Goal: Find specific page/section: Find specific page/section

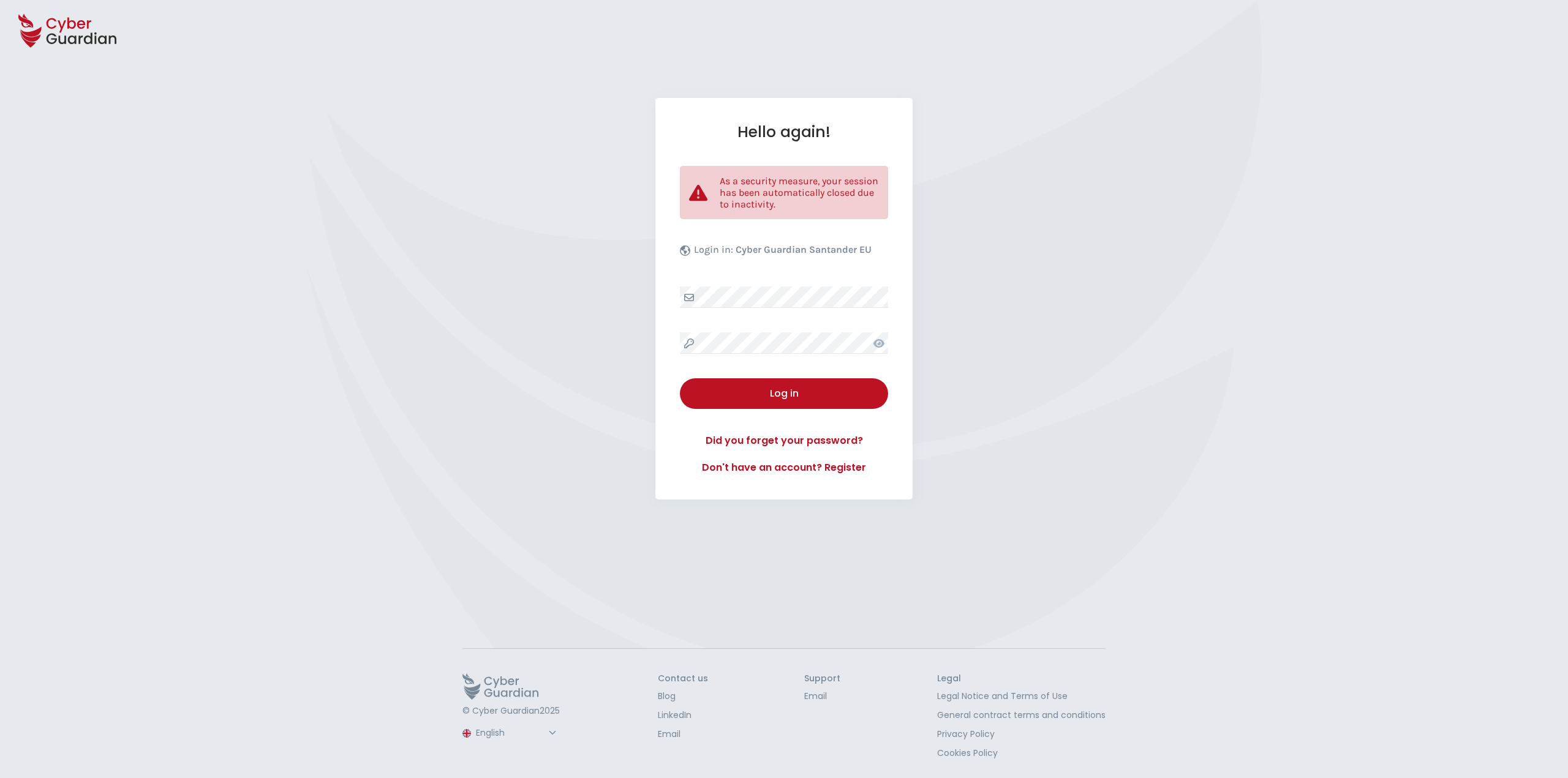
select select "English"
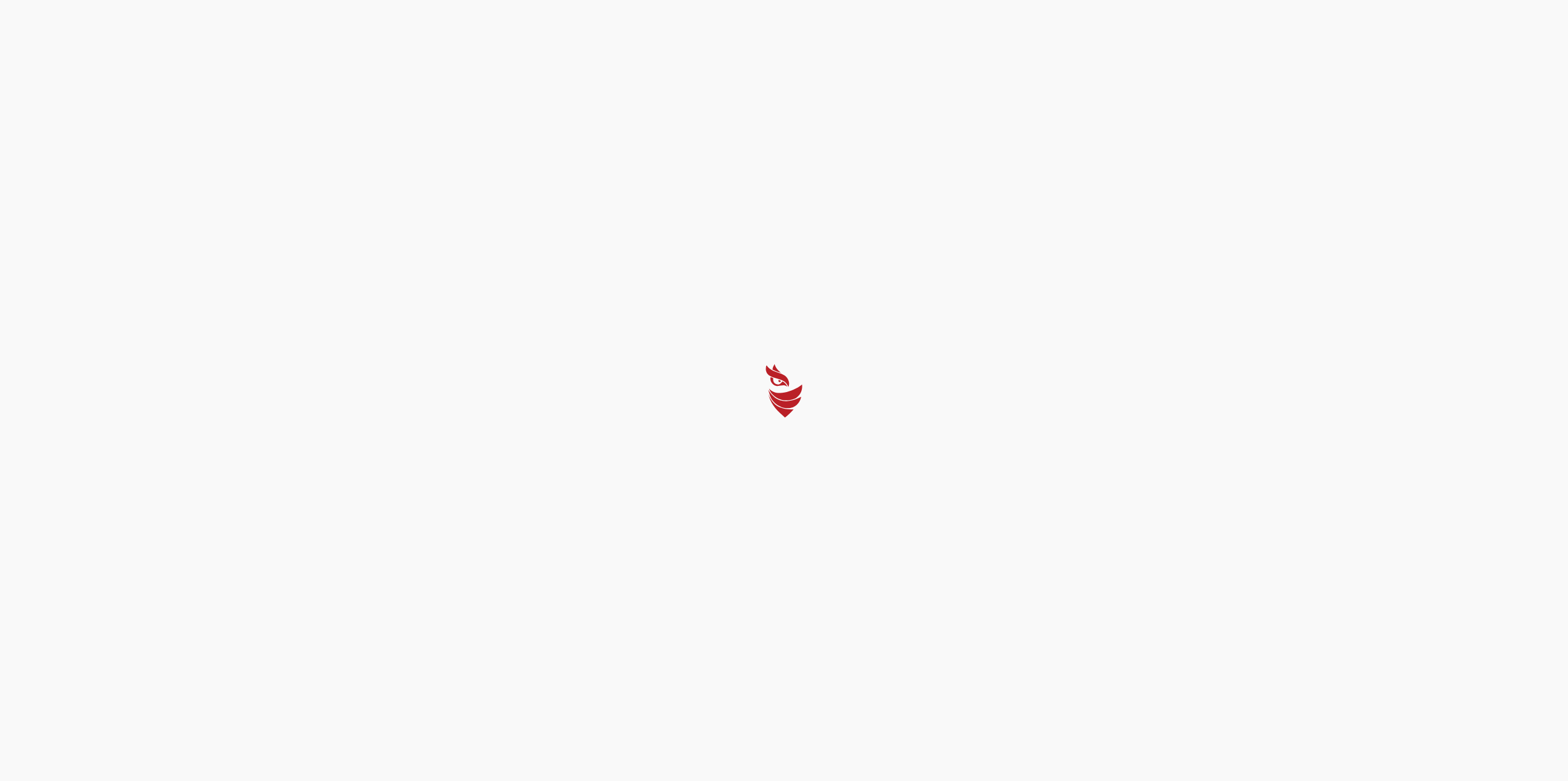
select select "English"
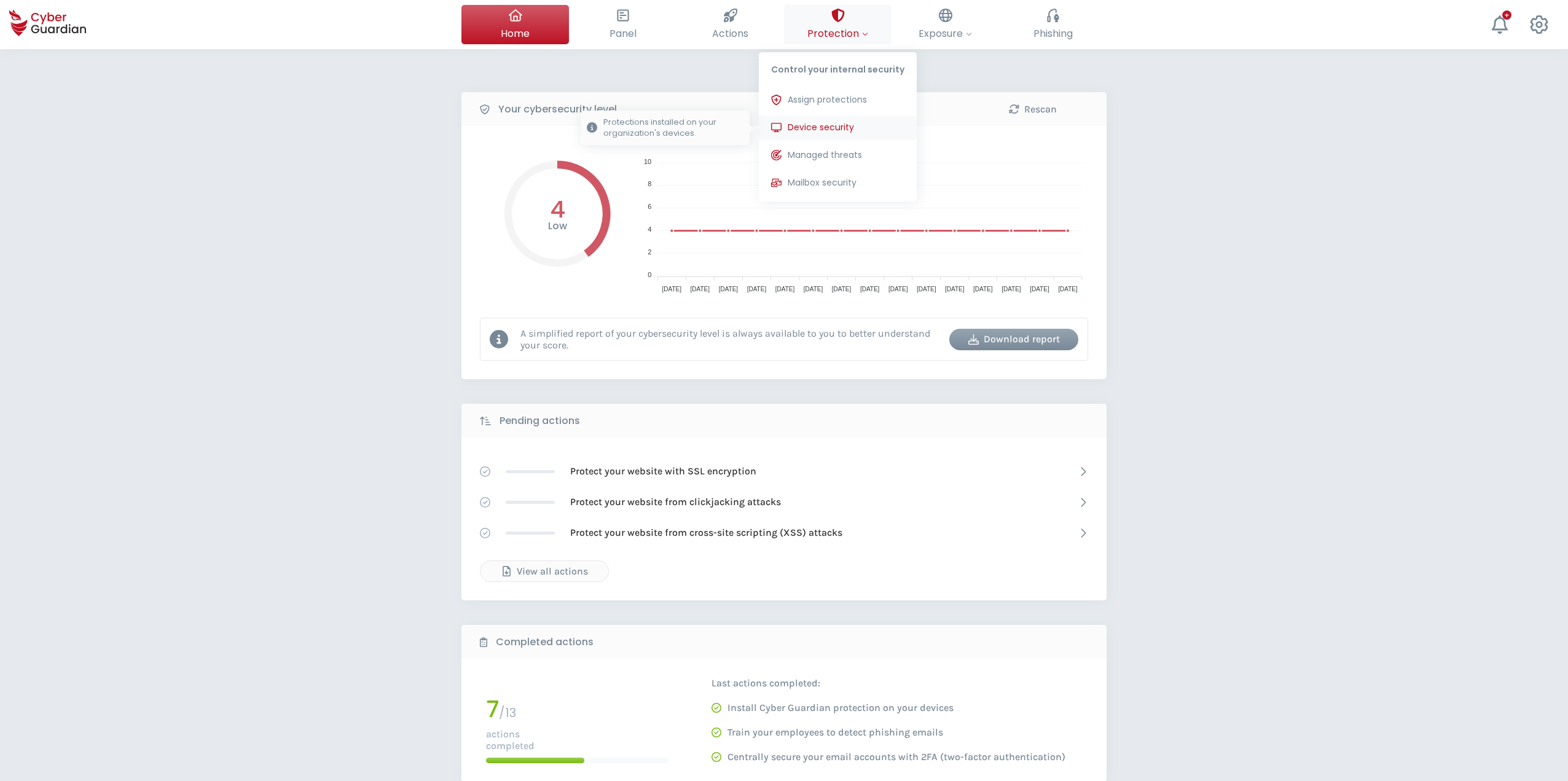
click at [835, 128] on span "Device security" at bounding box center [821, 127] width 66 height 13
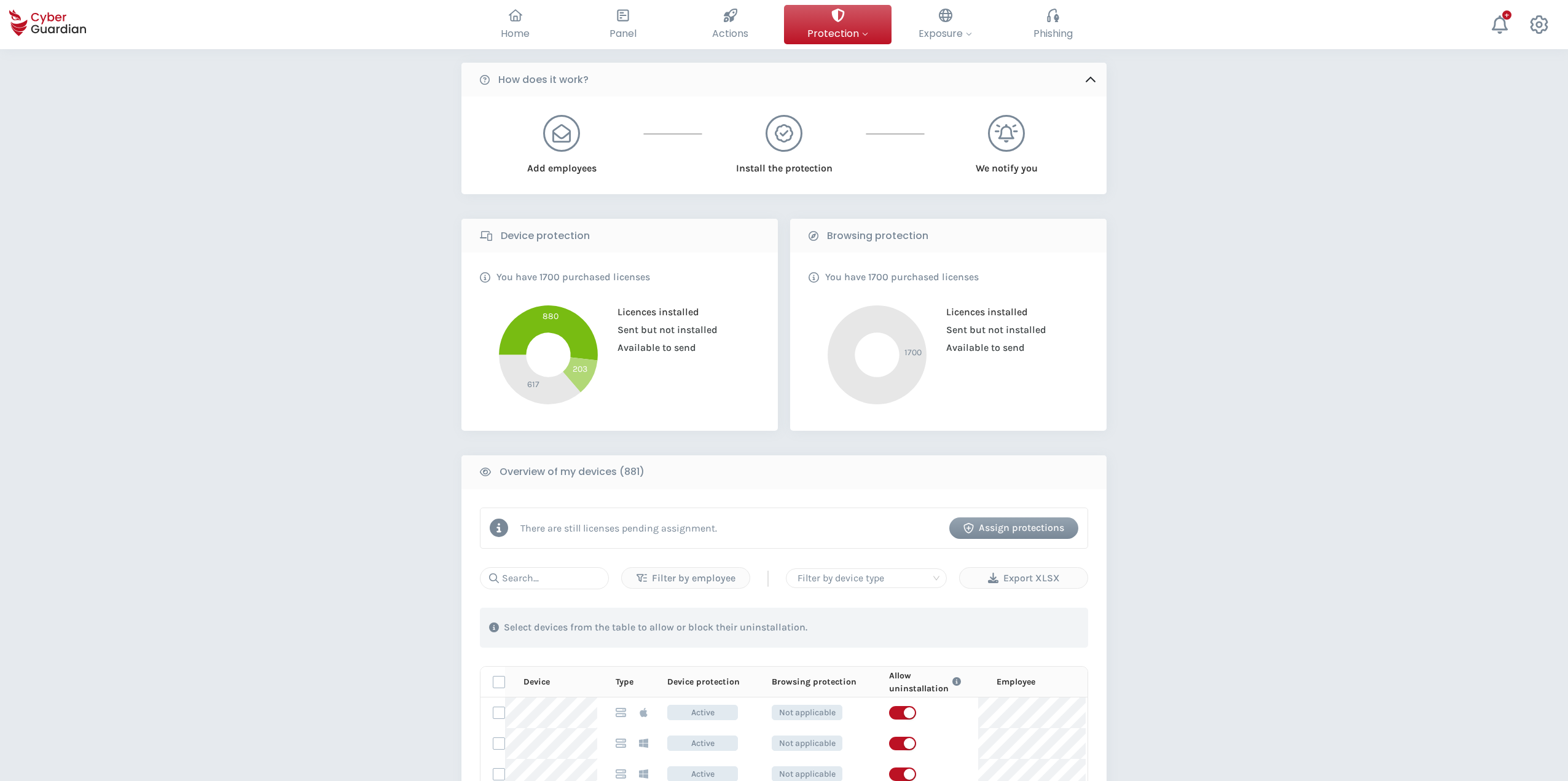
scroll to position [246, 0]
